Goal: Obtain resource: Obtain resource

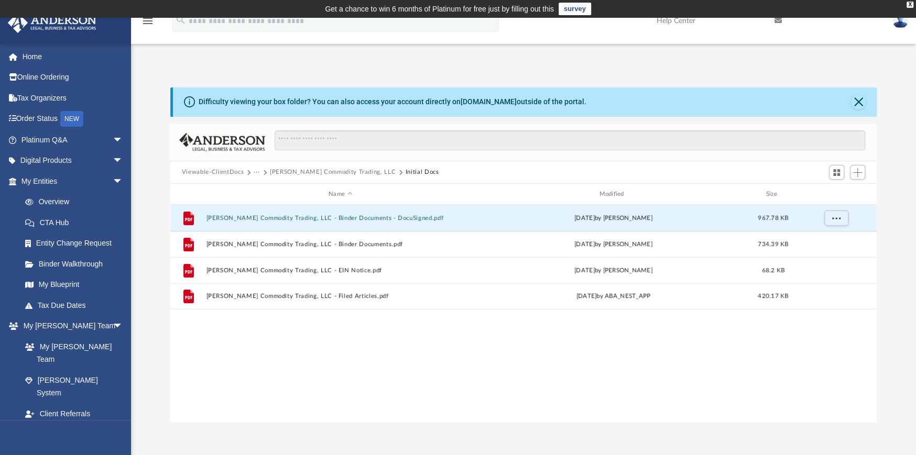
scroll to position [230, 698]
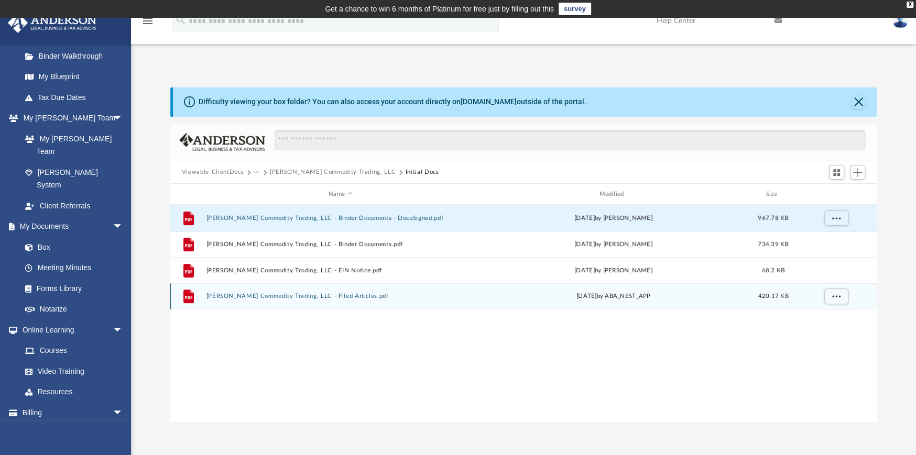
click at [259, 292] on div "File [PERSON_NAME] Commodity Trading, LLC - Filed Articles.pdf [DATE] by ABA_NE…" at bounding box center [523, 296] width 706 height 26
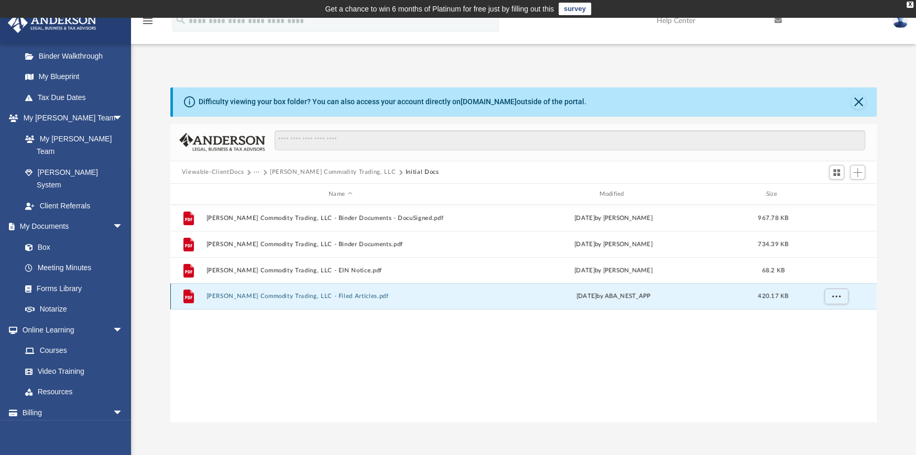
click at [287, 298] on button "[PERSON_NAME] Commodity Trading, LLC - Filed Articles.pdf" at bounding box center [340, 296] width 268 height 7
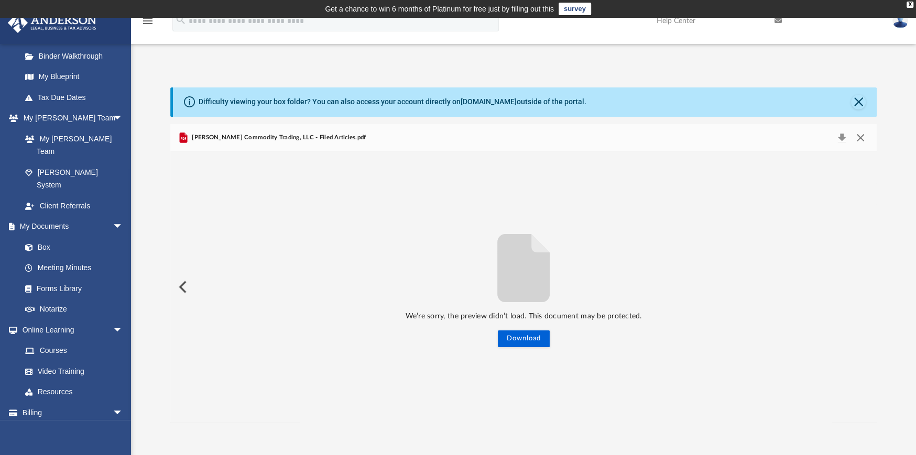
click at [860, 134] on button "Close" at bounding box center [860, 137] width 19 height 15
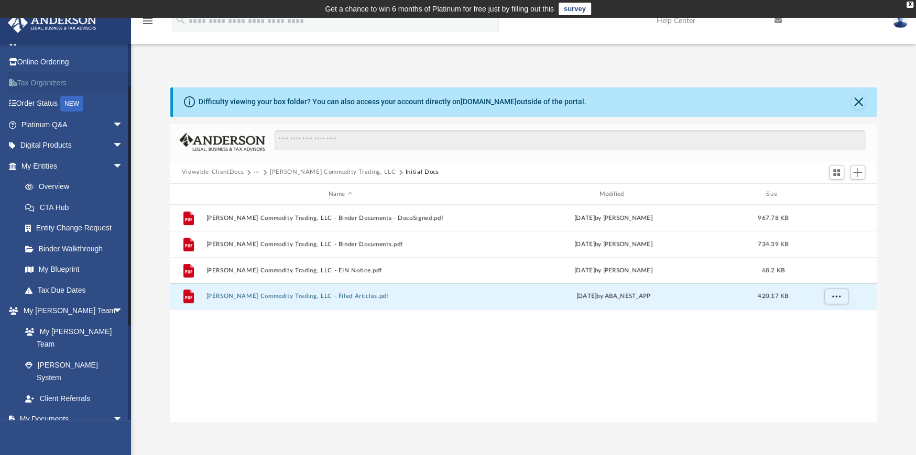
scroll to position [0, 0]
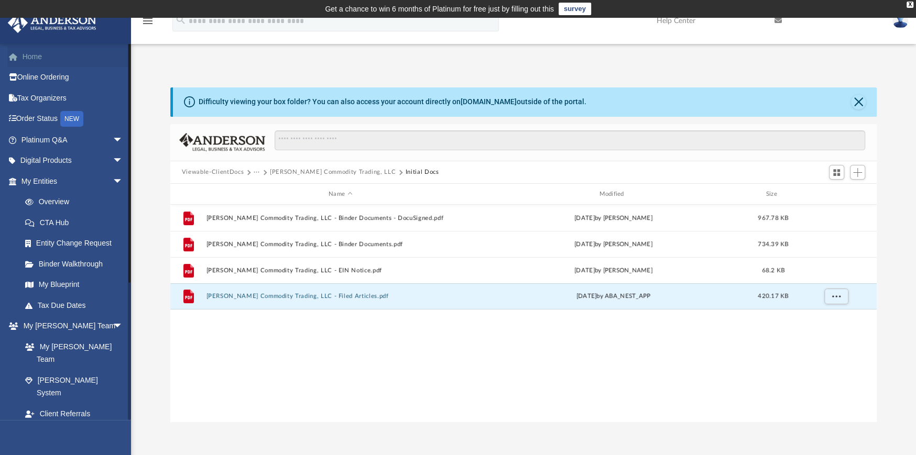
click at [34, 54] on link "Home" at bounding box center [72, 56] width 131 height 21
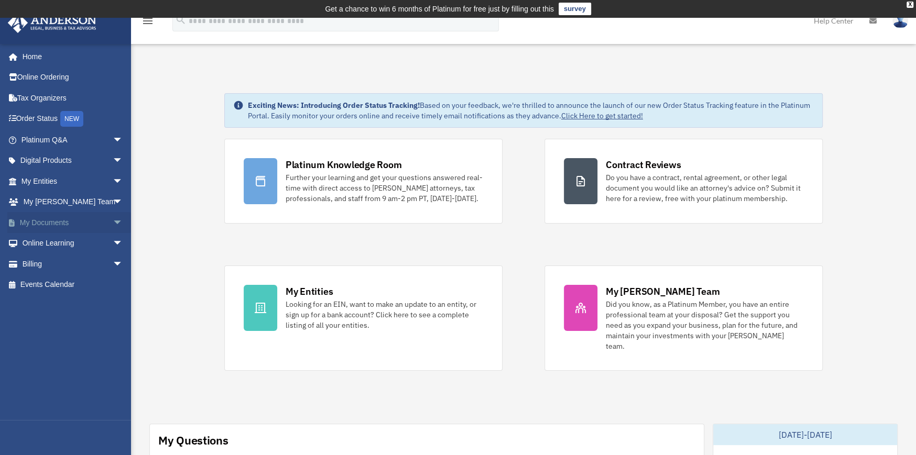
click at [57, 222] on link "My Documents arrow_drop_down" at bounding box center [72, 222] width 131 height 21
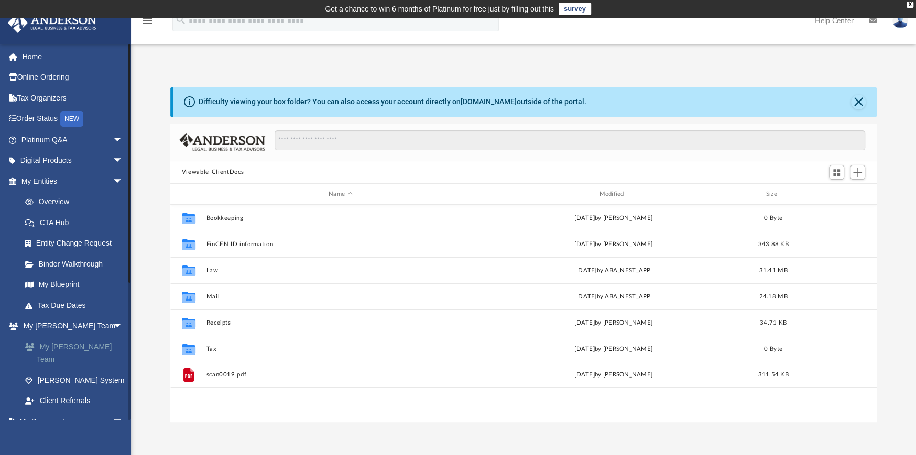
scroll to position [230, 698]
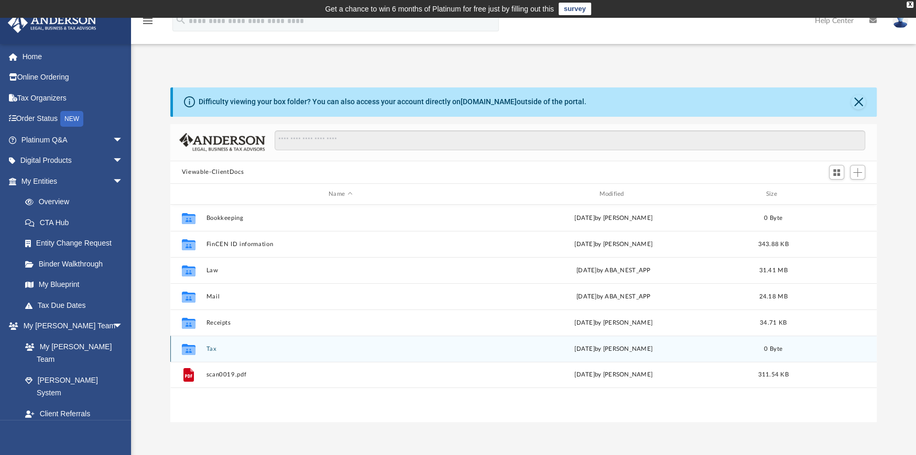
click at [212, 350] on button "Tax" at bounding box center [340, 349] width 268 height 7
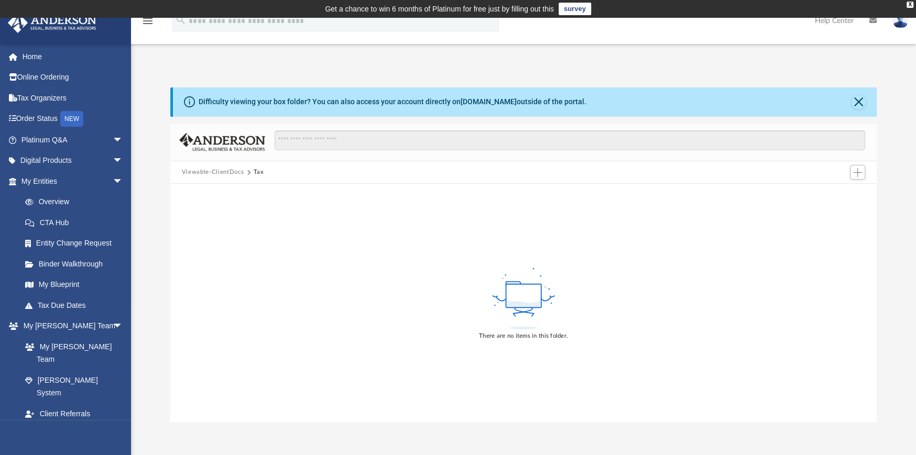
click at [229, 170] on button "Viewable-ClientDocs" at bounding box center [213, 172] width 62 height 9
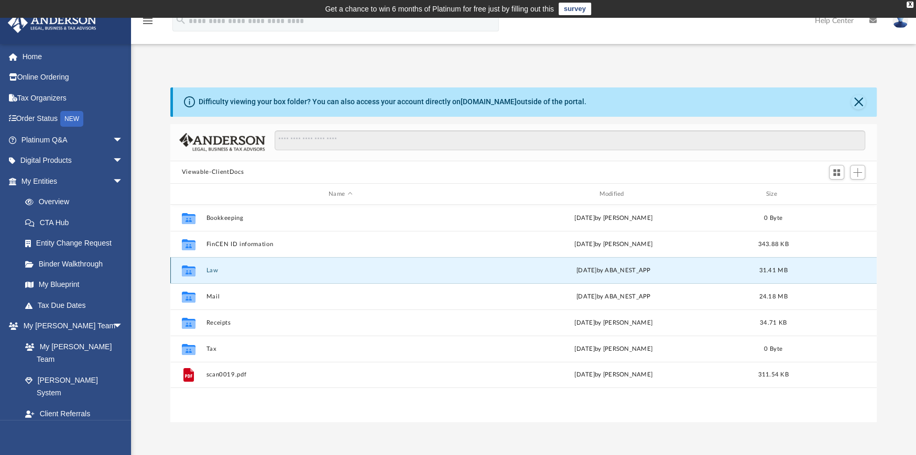
click at [209, 269] on button "Law" at bounding box center [340, 270] width 268 height 7
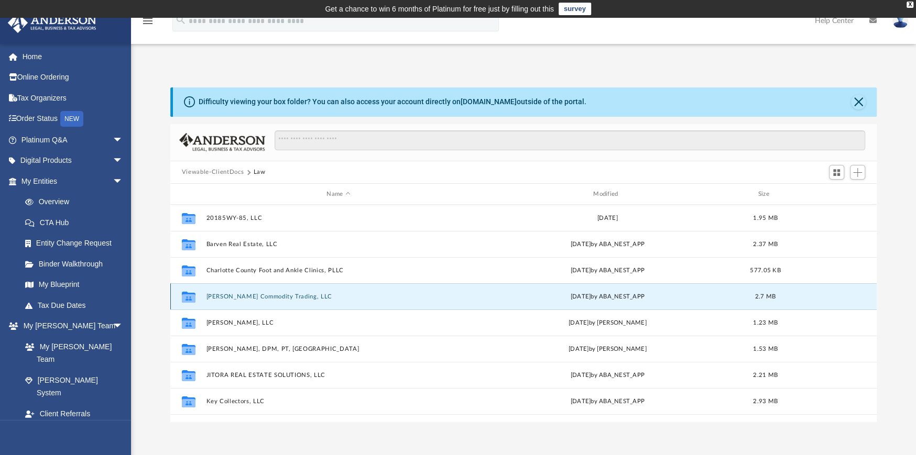
click at [228, 295] on button "[PERSON_NAME] Commodity Trading, LLC" at bounding box center [338, 296] width 265 height 7
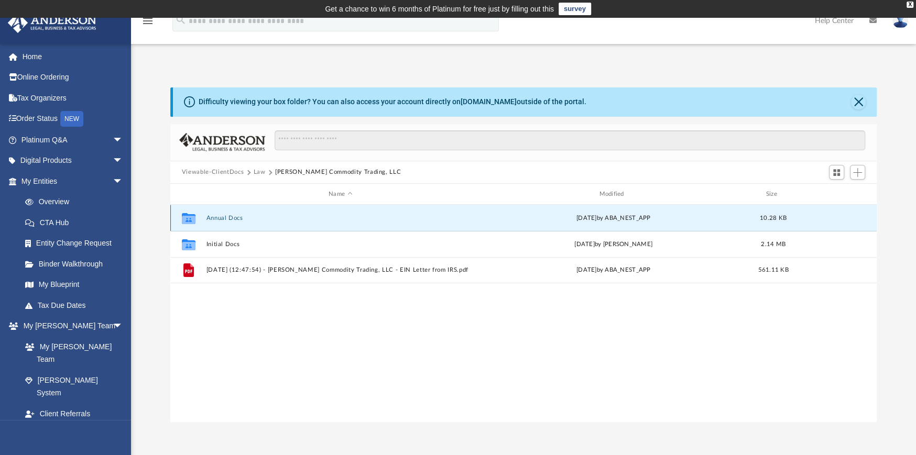
click at [221, 216] on button "Annual Docs" at bounding box center [340, 218] width 268 height 7
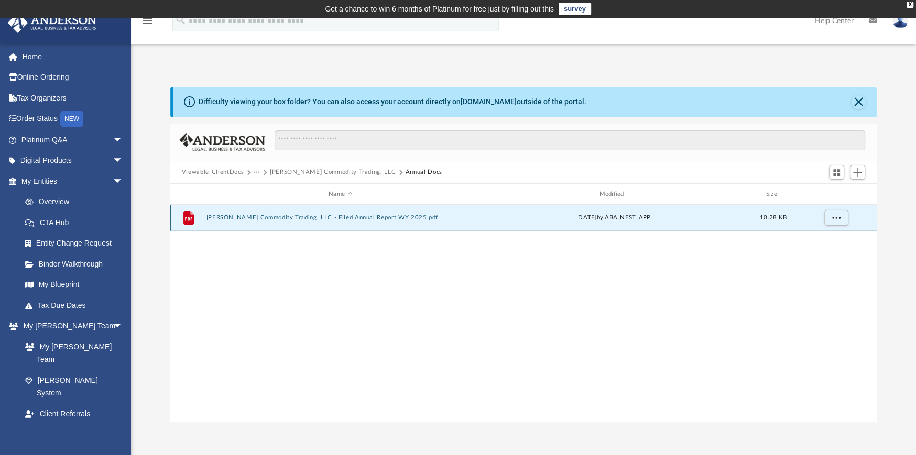
click at [267, 217] on button "Constantine Commodity Trading, LLC - Filed Annual Report WY 2025.pdf" at bounding box center [340, 218] width 268 height 7
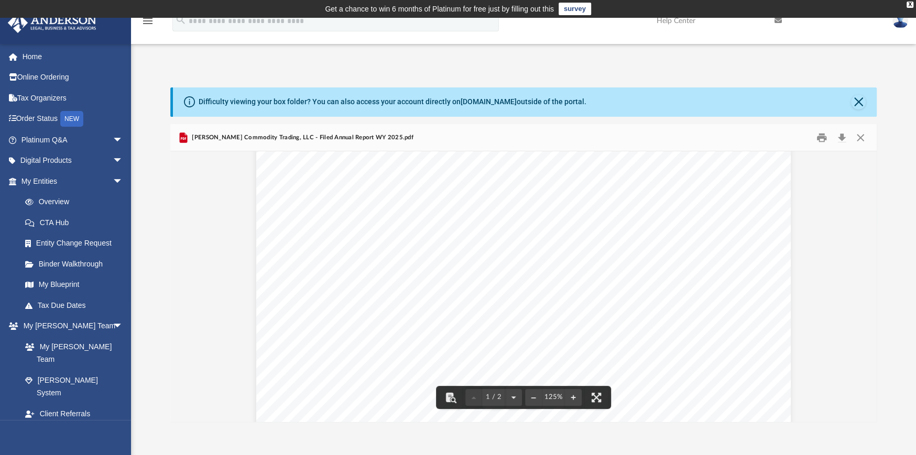
scroll to position [0, 0]
